Goal: Use online tool/utility: Utilize a website feature to perform a specific function

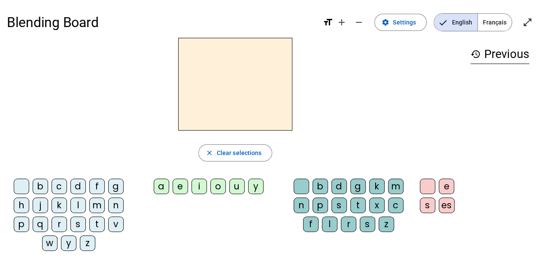
click at [101, 203] on div "m" at bounding box center [96, 204] width 15 height 15
click at [162, 190] on div "a" at bounding box center [161, 185] width 15 height 15
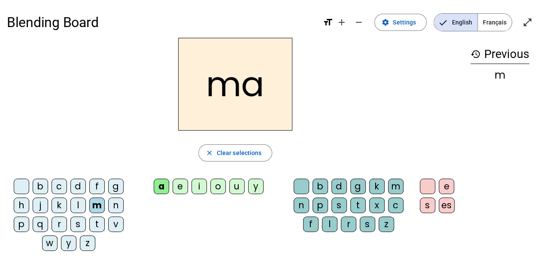
click at [76, 202] on div "l" at bounding box center [77, 204] width 15 height 15
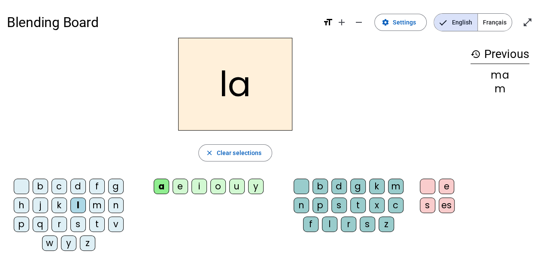
click at [178, 188] on div "e" at bounding box center [179, 185] width 15 height 15
click at [78, 186] on div "d" at bounding box center [77, 185] width 15 height 15
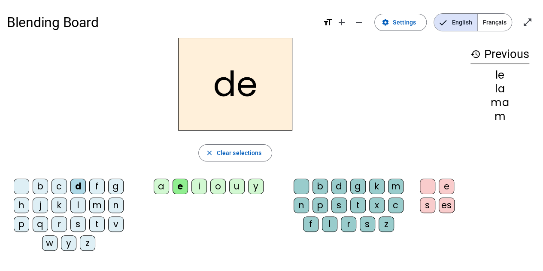
click at [245, 184] on letter-bubble "u" at bounding box center [238, 187] width 19 height 19
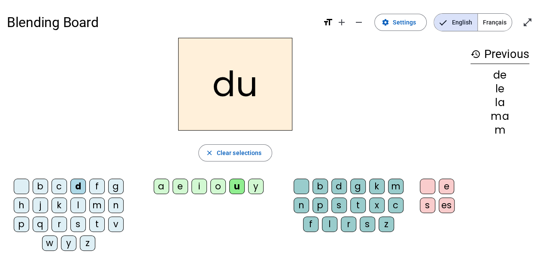
click at [95, 221] on div "t" at bounding box center [96, 223] width 15 height 15
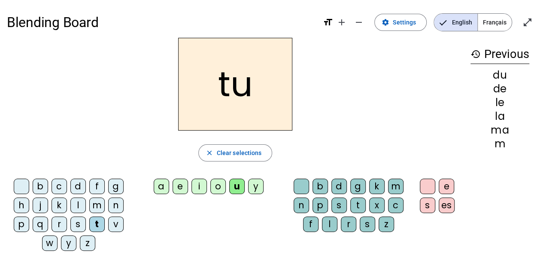
click at [162, 189] on div "a" at bounding box center [161, 185] width 15 height 15
click at [102, 221] on div "t" at bounding box center [96, 223] width 15 height 15
click at [176, 188] on div "e" at bounding box center [179, 185] width 15 height 15
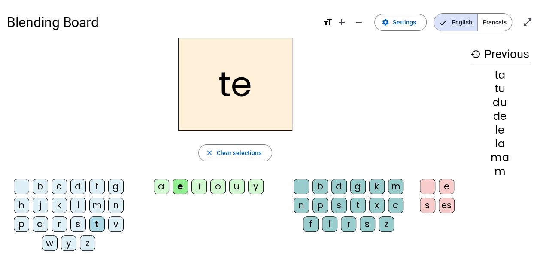
click at [101, 198] on div "m" at bounding box center [96, 204] width 15 height 15
